Goal: Communication & Community: Answer question/provide support

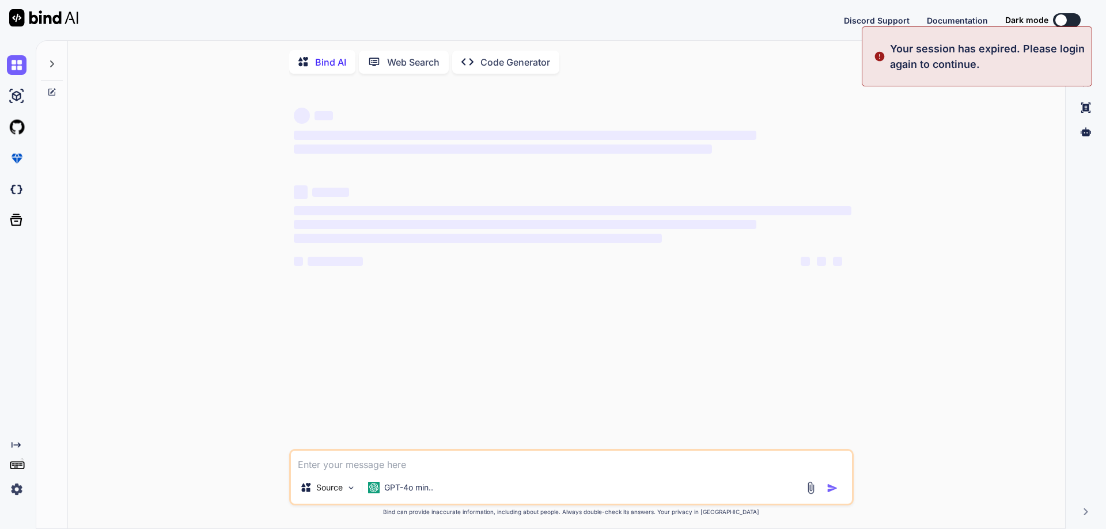
type textarea "x"
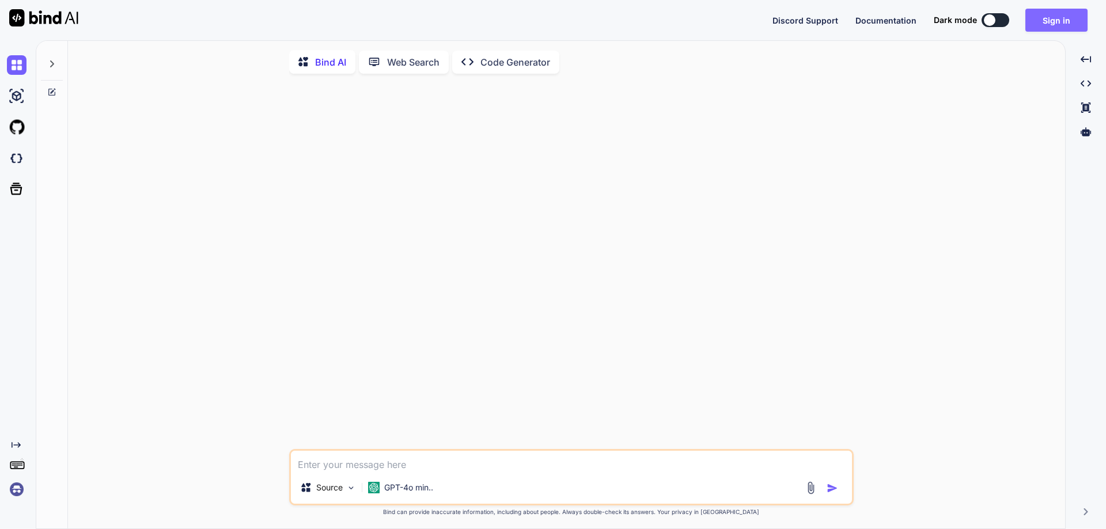
click at [1056, 14] on button "Sign in" at bounding box center [1057, 20] width 62 height 23
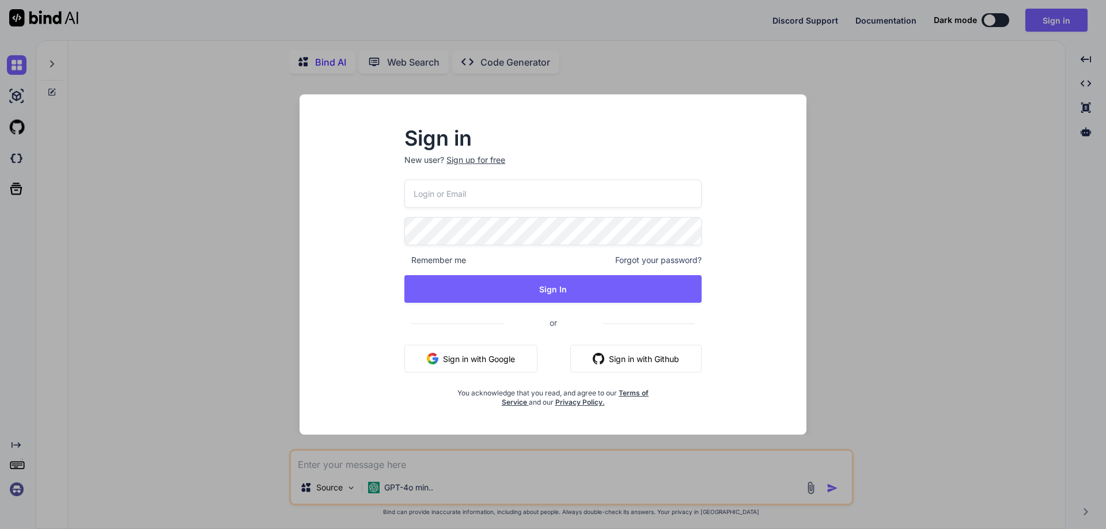
type input "[EMAIL_ADDRESS][DOMAIN_NAME]"
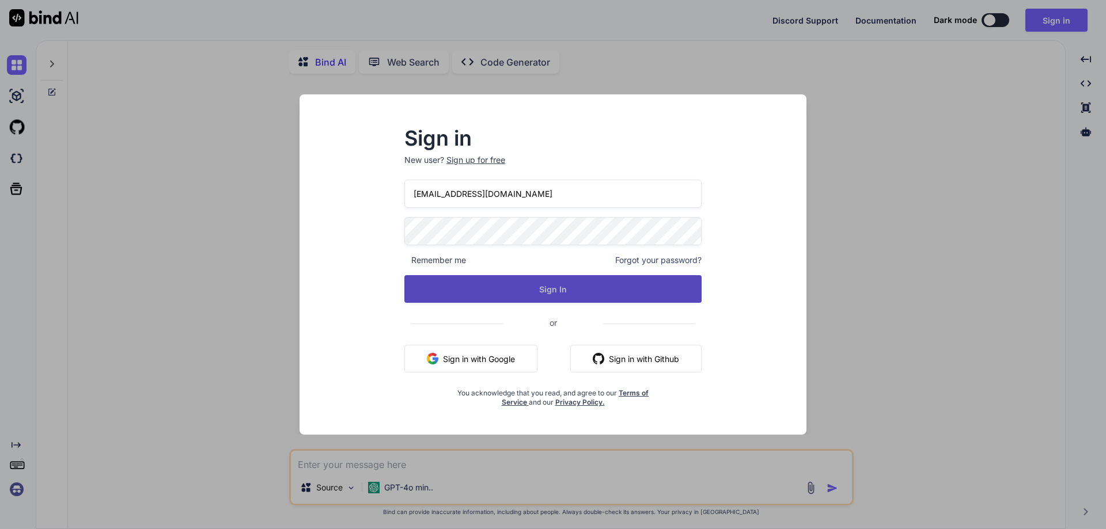
click at [495, 280] on button "Sign In" at bounding box center [552, 289] width 297 height 28
click at [587, 287] on button "Sign In" at bounding box center [552, 289] width 297 height 28
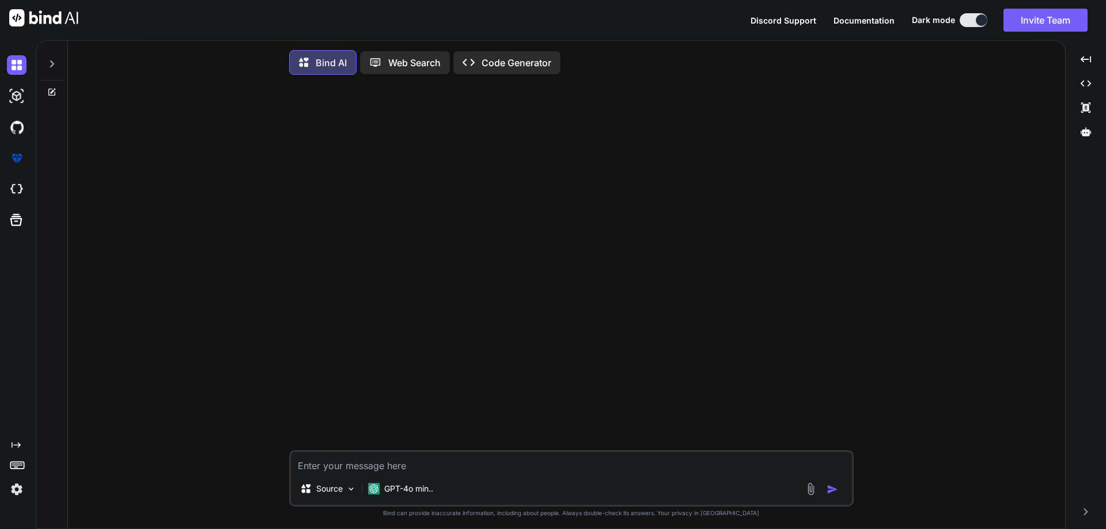
click at [410, 459] on textarea at bounding box center [571, 462] width 561 height 21
paste textarea "He continuously creating the new version for the sign up and sign in pages. Imp…"
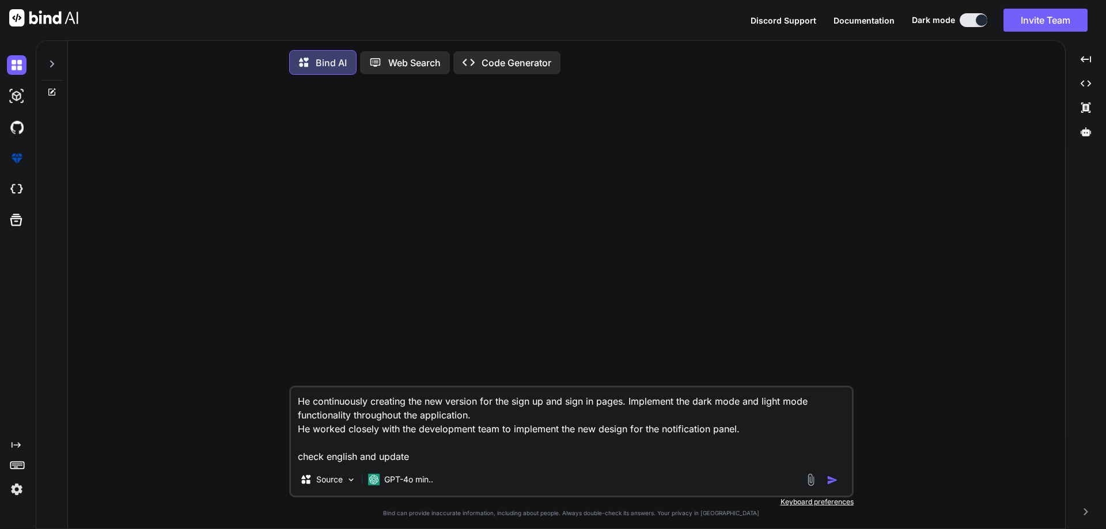
type textarea "He continuously creating the new version for the sign up and sign in pages. Imp…"
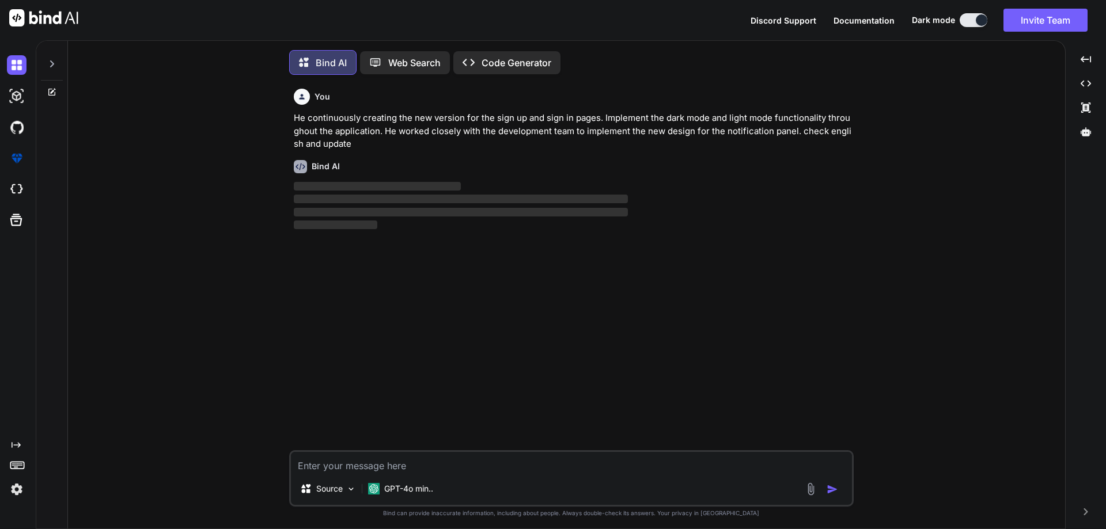
scroll to position [6, 0]
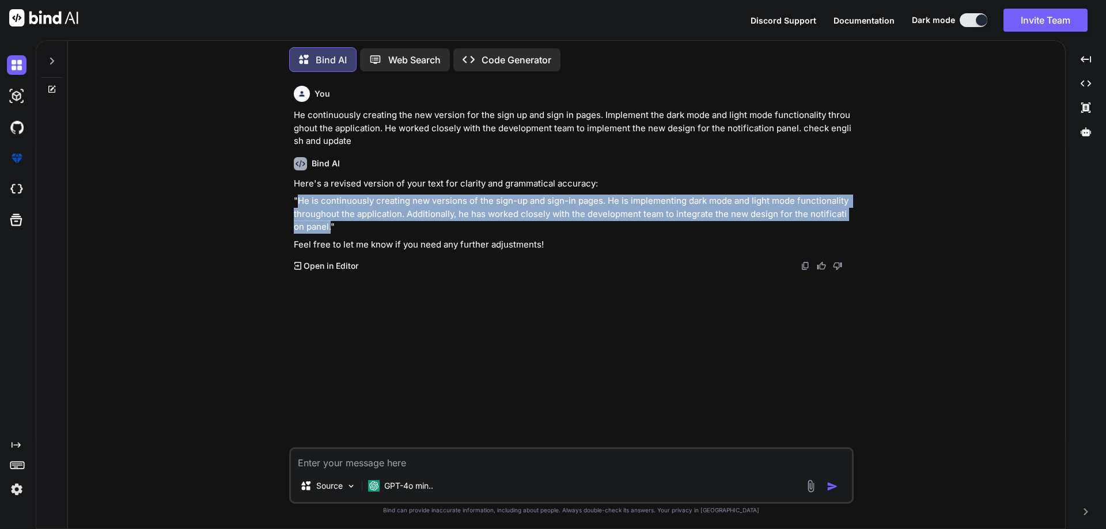
drag, startPoint x: 297, startPoint y: 202, endPoint x: 325, endPoint y: 230, distance: 39.9
click at [325, 230] on p ""He is continuously creating new versions of the sign-up and sign-in pages. He …" at bounding box center [573, 214] width 558 height 39
copy p "He is continuously creating new versions of the sign-up and sign-in pages. He i…"
